Goal: Transaction & Acquisition: Purchase product/service

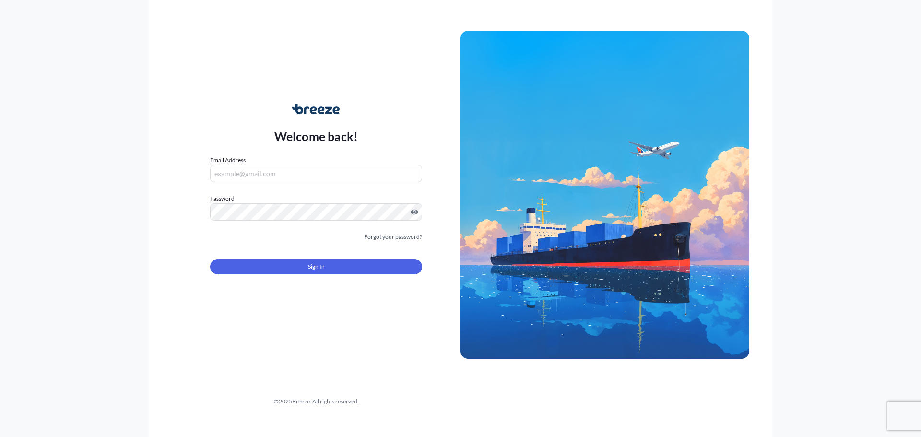
type input "[PERSON_NAME][EMAIL_ADDRESS][PERSON_NAME][DOMAIN_NAME]"
click at [289, 177] on input "[PERSON_NAME][EMAIL_ADDRESS][PERSON_NAME][DOMAIN_NAME]" at bounding box center [316, 173] width 212 height 17
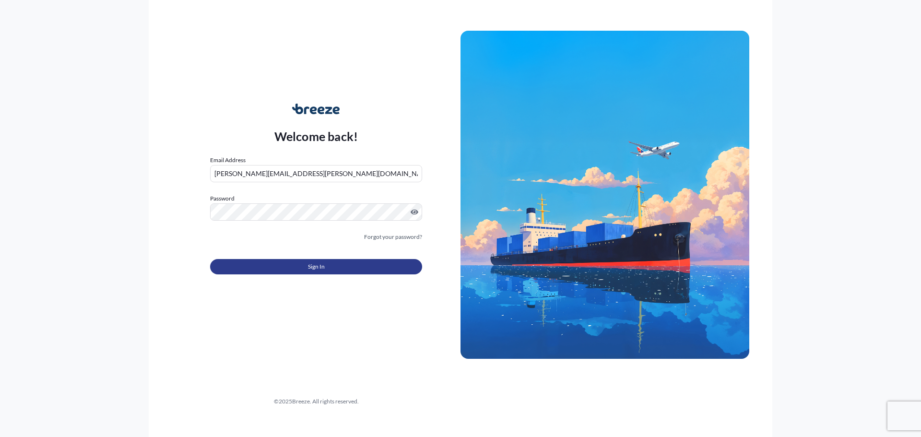
click at [312, 264] on span "Sign In" at bounding box center [316, 267] width 17 height 10
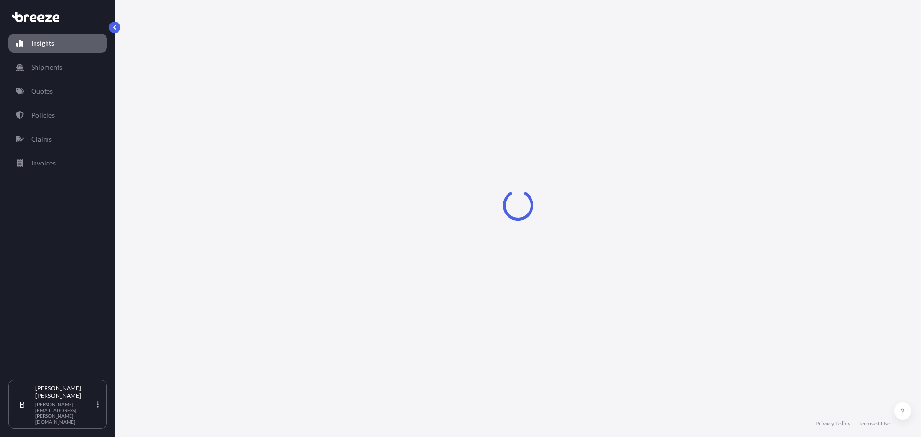
select select "2025"
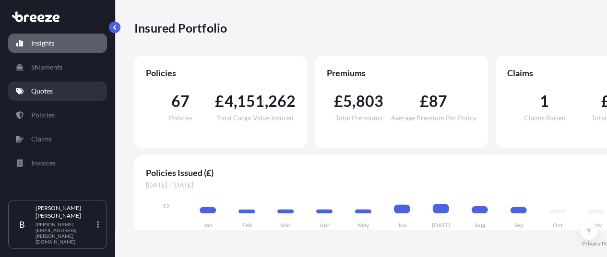
click at [54, 92] on link "Quotes" at bounding box center [57, 91] width 99 height 19
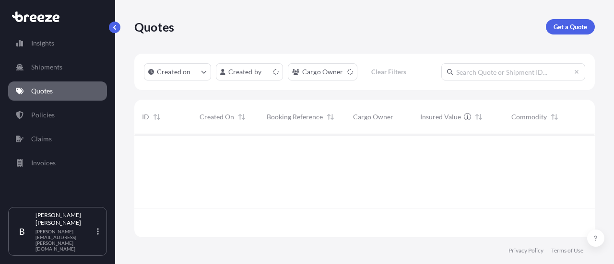
scroll to position [101, 453]
click at [575, 28] on p "Get a Quote" at bounding box center [571, 27] width 34 height 10
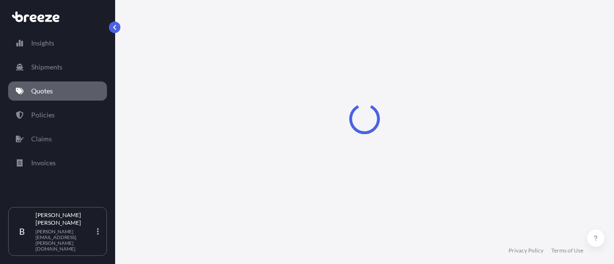
select select "Road"
select select "Sea"
select select "1"
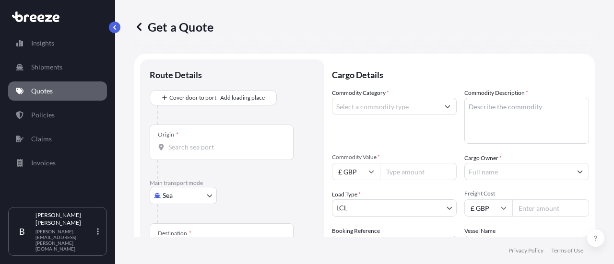
scroll to position [15, 0]
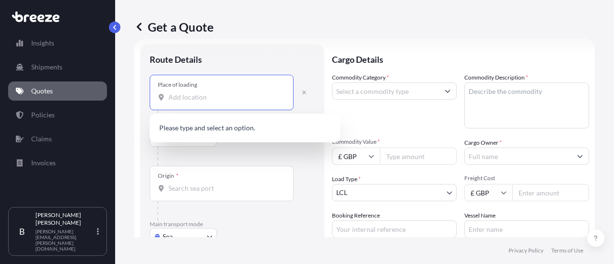
click at [207, 97] on input "Place of loading" at bounding box center [224, 98] width 113 height 10
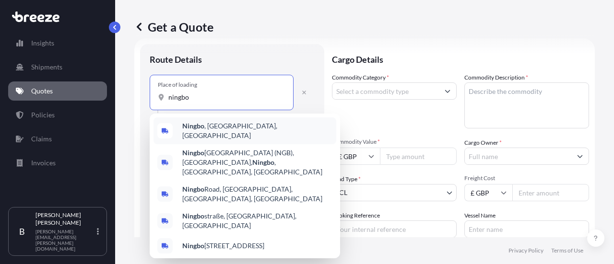
click at [257, 126] on div "[GEOGRAPHIC_DATA] , [GEOGRAPHIC_DATA], [GEOGRAPHIC_DATA]" at bounding box center [245, 131] width 183 height 27
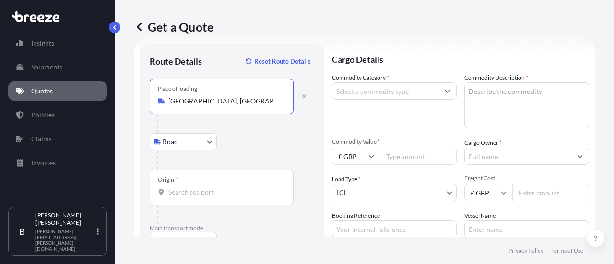
type input "[GEOGRAPHIC_DATA], [GEOGRAPHIC_DATA], [GEOGRAPHIC_DATA]"
click at [196, 197] on div "Origin *" at bounding box center [222, 188] width 144 height 36
click at [196, 197] on input "Origin *" at bounding box center [224, 193] width 113 height 10
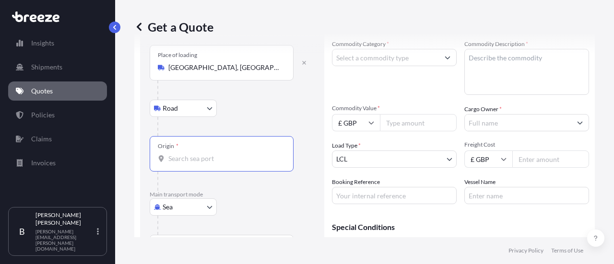
scroll to position [63, 0]
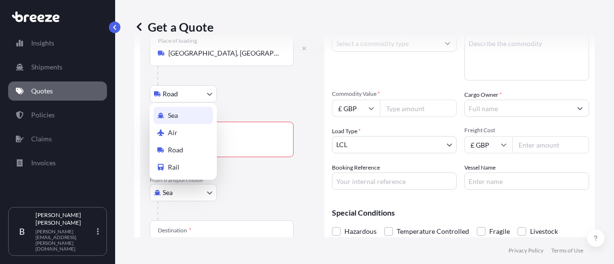
click at [197, 189] on body "0 options available. Insights Shipments Quotes Policies Claims Invoices B [PERS…" at bounding box center [307, 132] width 614 height 264
click at [193, 133] on div "Air" at bounding box center [184, 132] width 60 height 17
select select "Air"
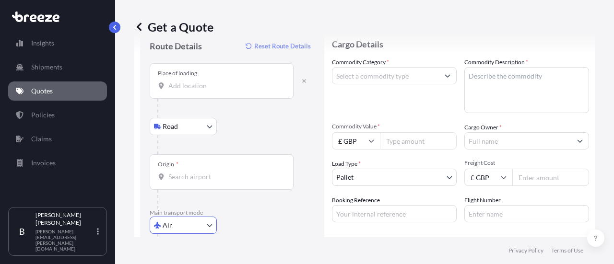
scroll to position [0, 0]
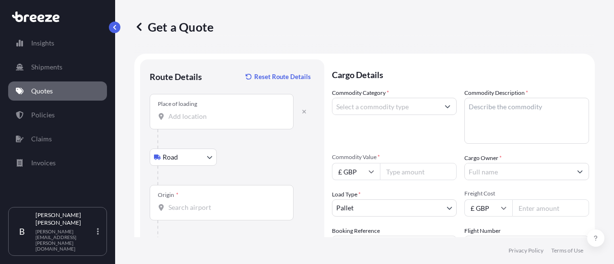
click at [217, 124] on div "Place of loading" at bounding box center [222, 112] width 144 height 36
click at [217, 121] on input "Place of loading" at bounding box center [224, 117] width 113 height 10
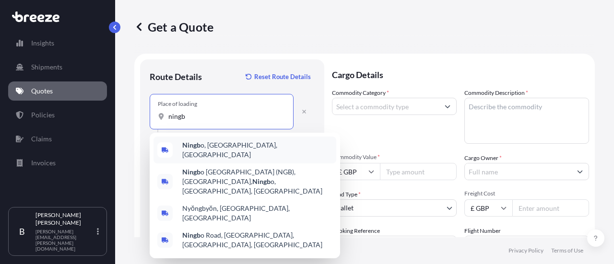
click at [243, 150] on span "Ningb o, [GEOGRAPHIC_DATA], [GEOGRAPHIC_DATA]" at bounding box center [257, 150] width 150 height 19
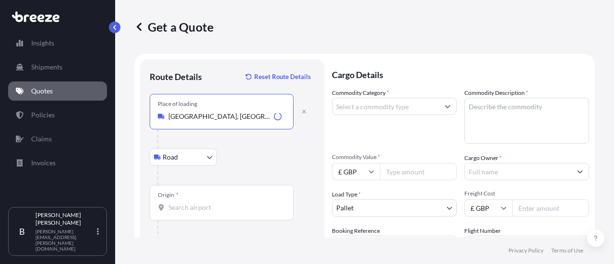
type input "[GEOGRAPHIC_DATA], [GEOGRAPHIC_DATA], [GEOGRAPHIC_DATA]"
click at [190, 198] on div "Origin *" at bounding box center [222, 203] width 144 height 36
click at [190, 203] on input "Origin *" at bounding box center [224, 208] width 113 height 10
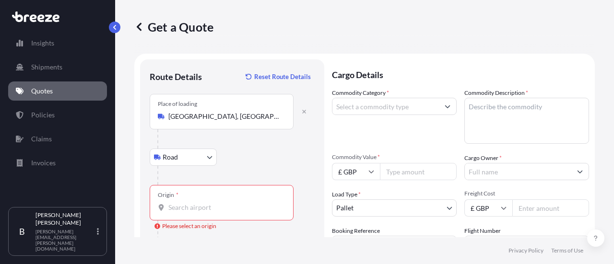
click at [202, 208] on input "Origin * Please select an origin" at bounding box center [224, 208] width 113 height 10
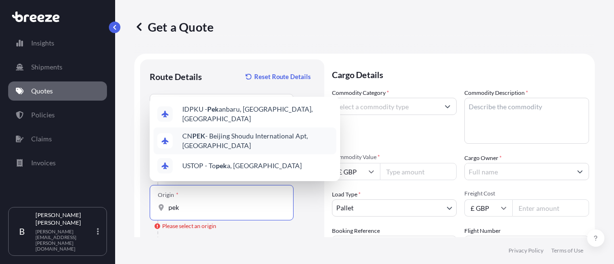
click at [273, 145] on span "CN PEK - Beijing Shoudu International Apt, [GEOGRAPHIC_DATA]" at bounding box center [257, 141] width 150 height 19
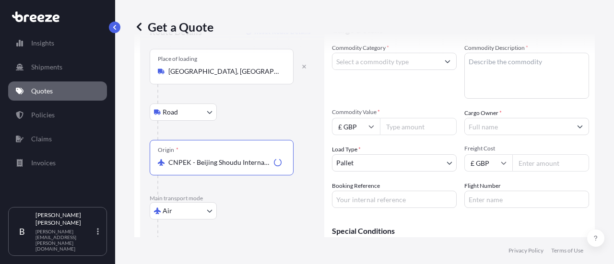
scroll to position [96, 0]
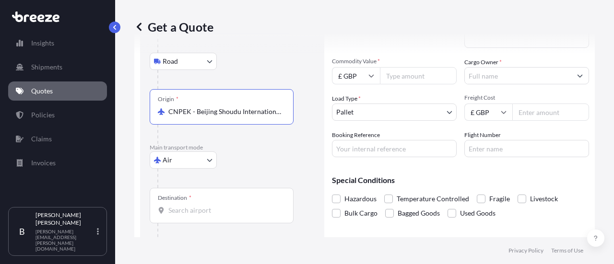
type input "CNPEK - Beijing Shoudu International Apt, [GEOGRAPHIC_DATA]"
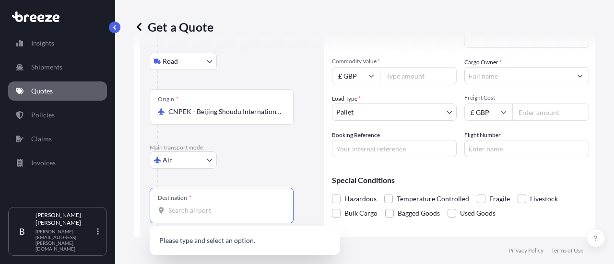
click at [198, 212] on input "Destination *" at bounding box center [224, 211] width 113 height 10
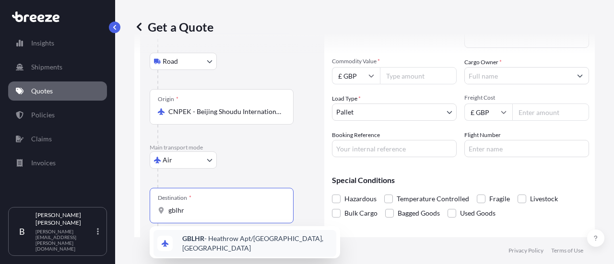
click at [241, 247] on div "GBLHR - Heathrow Apt/[GEOGRAPHIC_DATA], [GEOGRAPHIC_DATA]" at bounding box center [245, 243] width 183 height 27
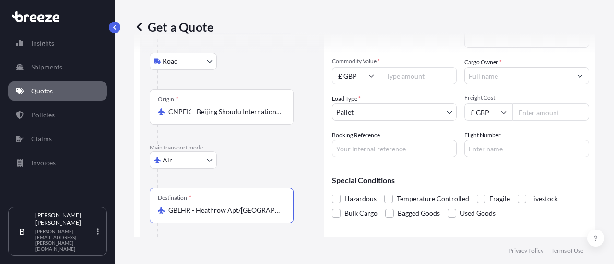
scroll to position [131, 0]
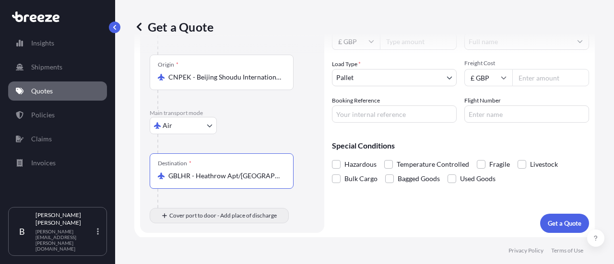
type input "GBLHR - Heathrow Apt/[GEOGRAPHIC_DATA], [GEOGRAPHIC_DATA]"
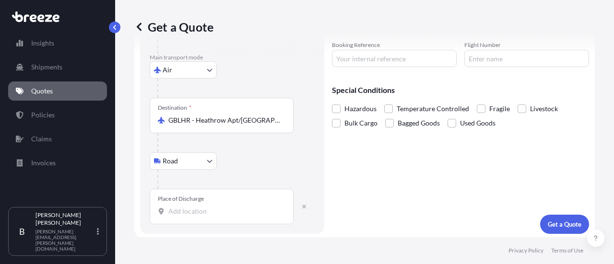
scroll to position [187, 0]
click at [219, 208] on input "Place of Discharge" at bounding box center [224, 211] width 113 height 10
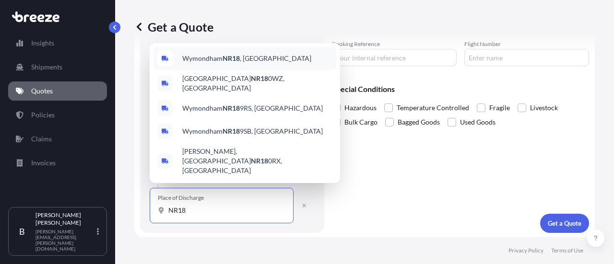
click at [246, 63] on span "Wymondham NR18 , [GEOGRAPHIC_DATA]" at bounding box center [246, 59] width 129 height 10
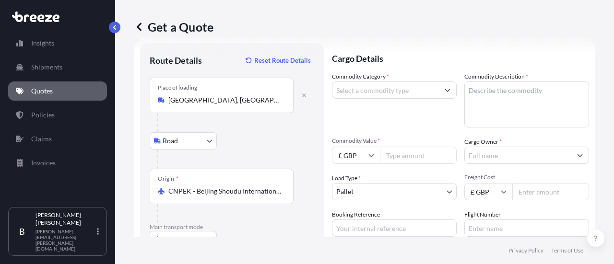
scroll to position [0, 0]
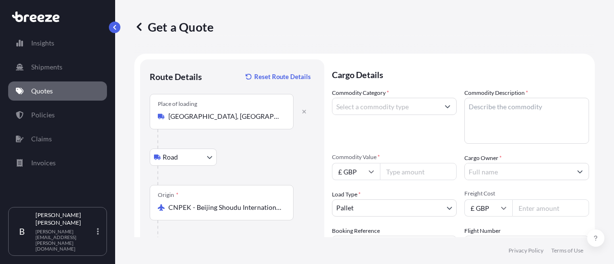
type input "Wymondham NR18, [GEOGRAPHIC_DATA]"
click at [387, 114] on input "Commodity Category *" at bounding box center [386, 106] width 107 height 17
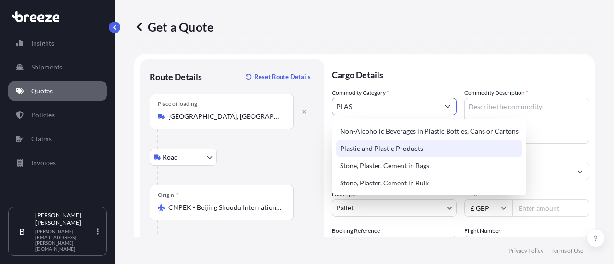
click at [414, 144] on div "Plastic and Plastic Products" at bounding box center [429, 148] width 186 height 17
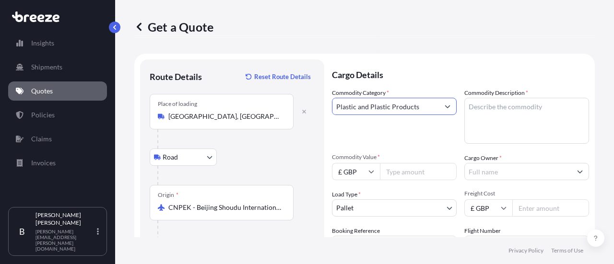
type input "Plastic and Plastic Products"
click at [504, 102] on textarea "Commodity Description *" at bounding box center [527, 121] width 125 height 46
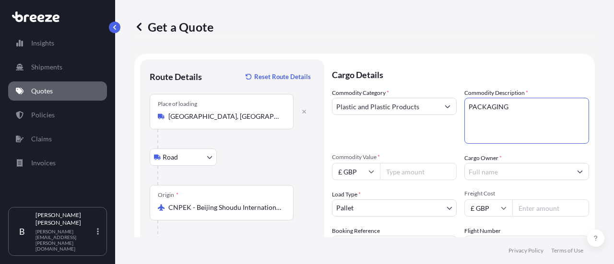
type textarea "PACKAGING"
click at [426, 169] on input "Commodity Value *" at bounding box center [418, 171] width 77 height 17
